Goal: Find specific page/section: Find specific page/section

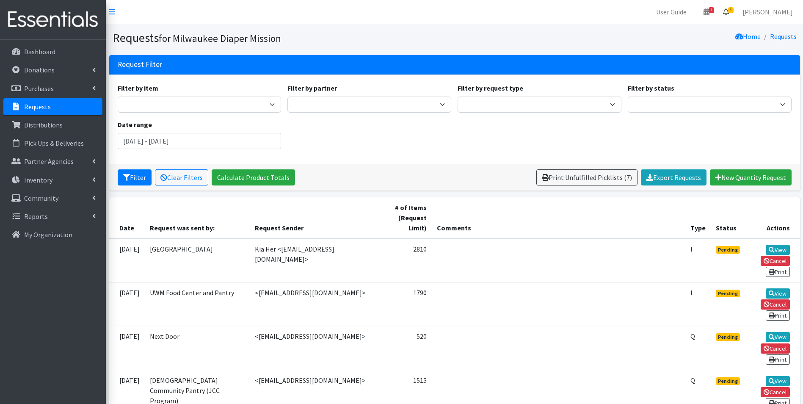
click at [729, 11] on icon at bounding box center [726, 11] width 6 height 7
click at [735, 22] on link "6 Requests" at bounding box center [675, 30] width 120 height 17
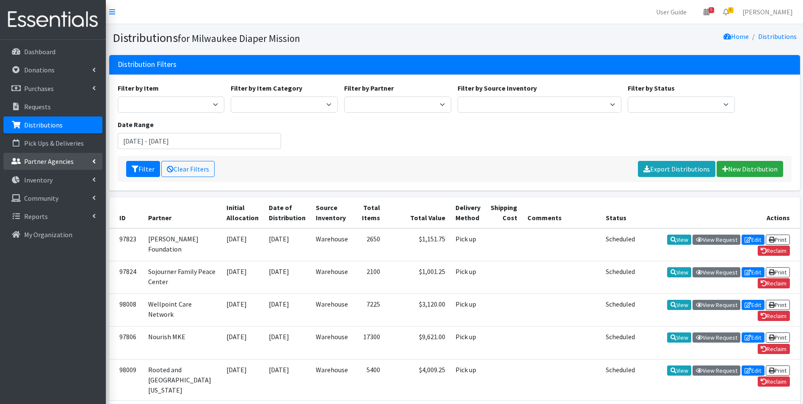
click at [48, 163] on p "Partner Agencies" at bounding box center [49, 161] width 50 height 8
click at [40, 186] on link "All Partners" at bounding box center [52, 179] width 99 height 17
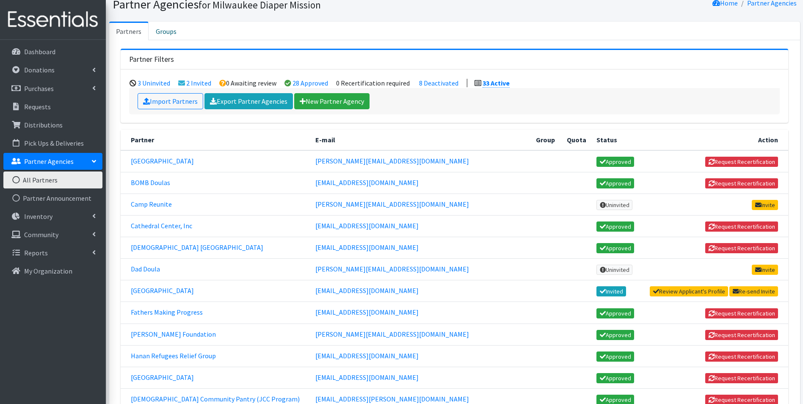
scroll to position [85, 0]
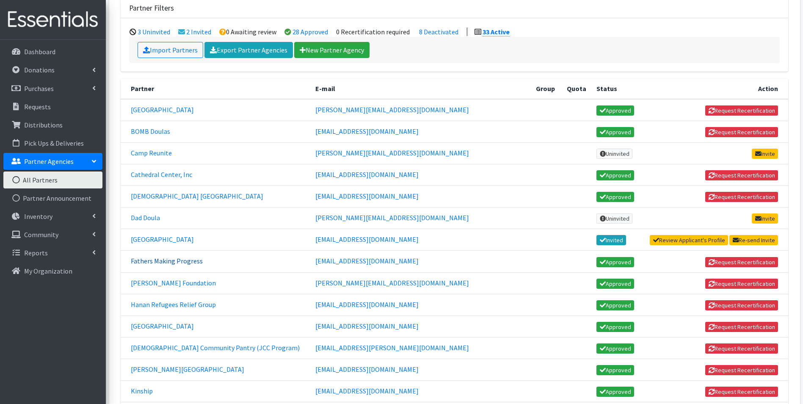
click at [190, 262] on link "Fathers Making Progress" at bounding box center [167, 260] width 72 height 8
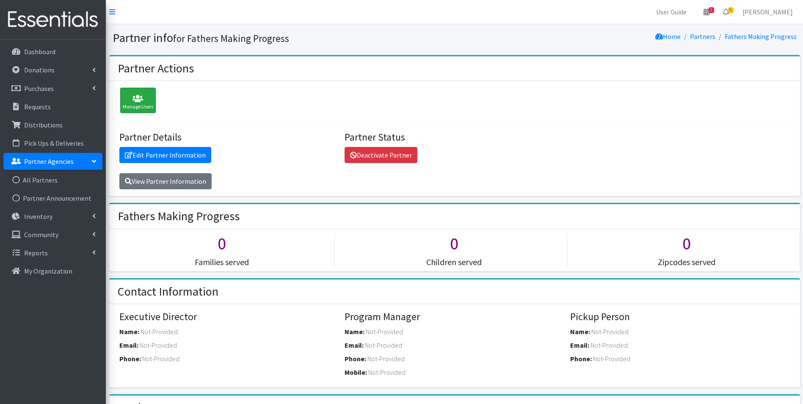
click at [138, 98] on icon at bounding box center [138, 98] width 30 height 8
